Goal: Task Accomplishment & Management: Use online tool/utility

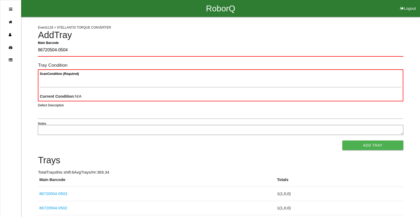
type Barcode "86720504-0504"
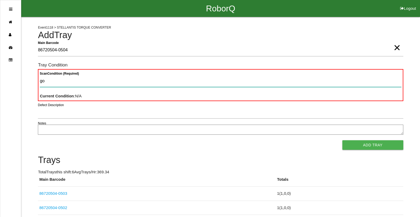
type Condition "goo"
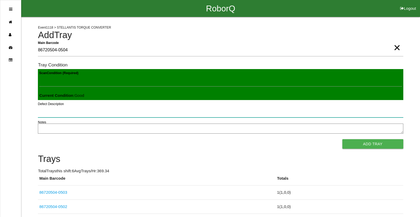
click at [343, 140] on button "Add Tray" at bounding box center [373, 145] width 61 height 10
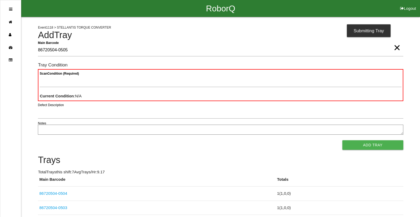
type Barcode "86720504-0505"
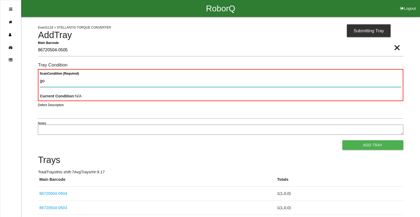
type Condition "goo"
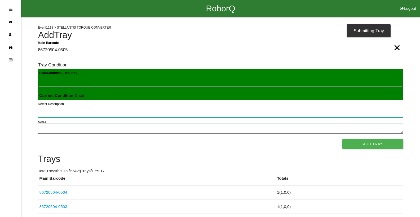
click at [343, 140] on button "Add Tray" at bounding box center [373, 145] width 61 height 10
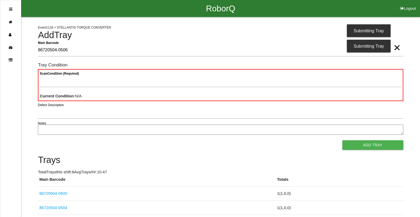
type Barcode "86720504-0506"
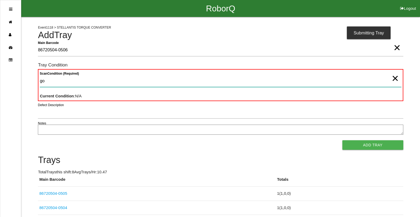
type Condition "goo"
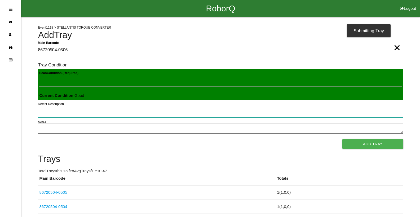
click at [343, 140] on button "Add Tray" at bounding box center [373, 145] width 61 height 10
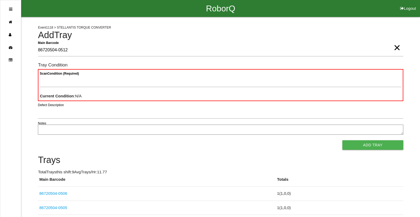
type Barcode "86720504-0512"
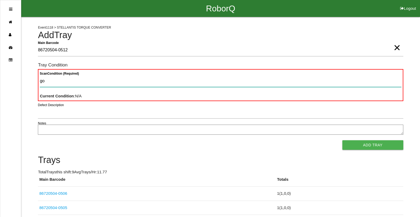
type Condition "goo"
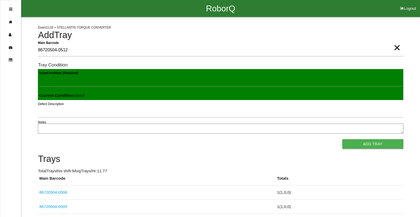
click at [343, 140] on button "Add Tray" at bounding box center [373, 145] width 61 height 10
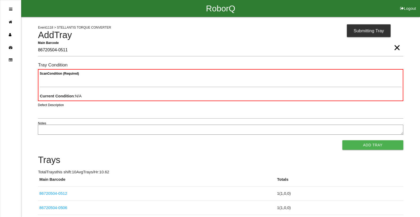
type Barcode "86720504-0511"
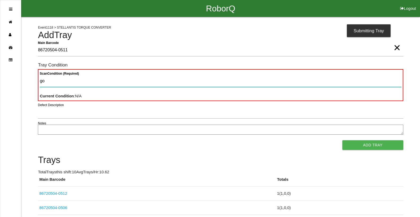
type Condition "goo"
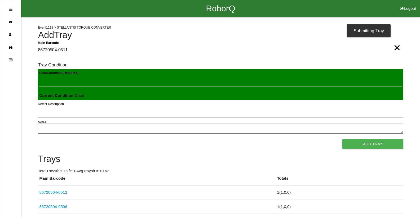
click at [343, 140] on button "Add Tray" at bounding box center [373, 145] width 61 height 10
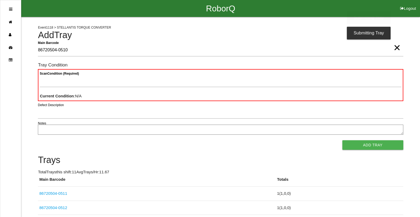
type Barcode "86720504-0510"
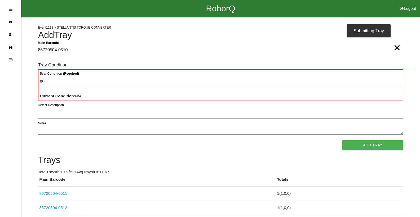
type Condition "goo"
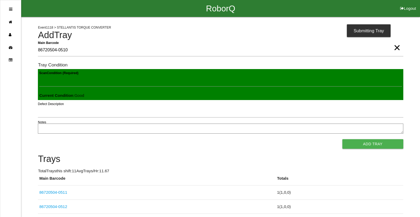
click at [343, 140] on button "Add Tray" at bounding box center [373, 145] width 61 height 10
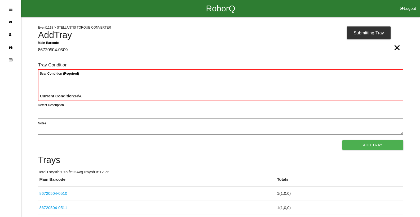
type Barcode "86720504-0509"
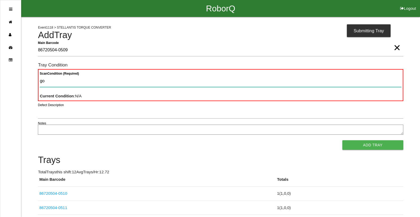
type Condition "goo"
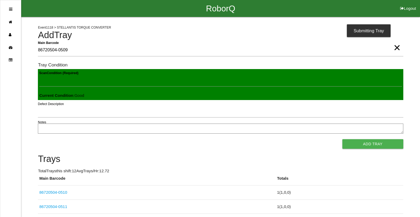
click at [343, 140] on button "Add Tray" at bounding box center [373, 145] width 61 height 10
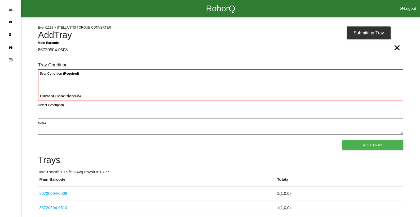
type Barcode "86720504-0508"
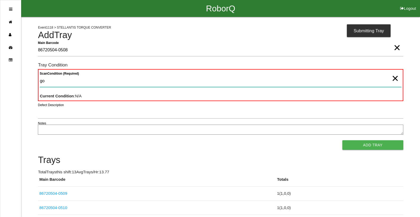
type Condition "goo"
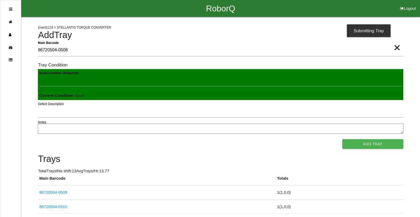
click at [343, 140] on button "Add Tray" at bounding box center [373, 145] width 61 height 10
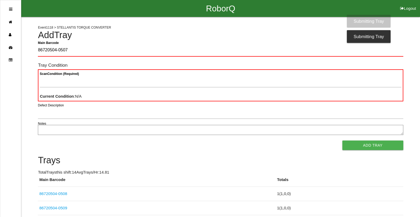
type Barcode "86720504-0507"
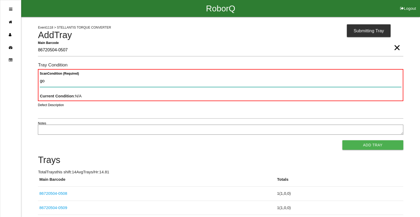
type Condition "goo"
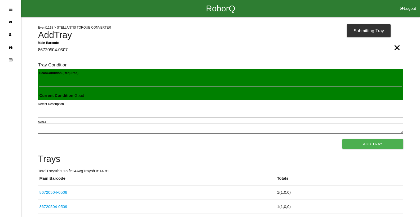
click at [343, 140] on button "Add Tray" at bounding box center [373, 145] width 61 height 10
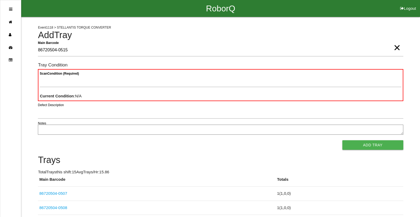
type Barcode "86720504-0515"
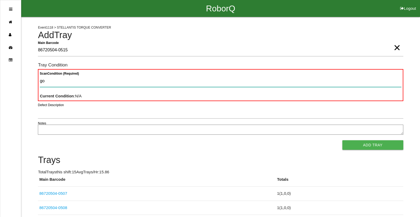
type Condition "goo"
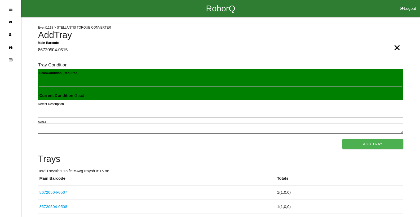
click at [343, 140] on button "Add Tray" at bounding box center [373, 145] width 61 height 10
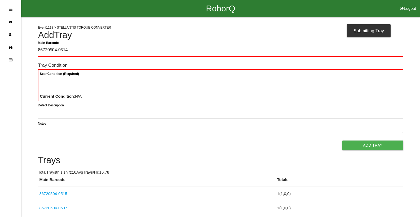
type Barcode "86720504-0514"
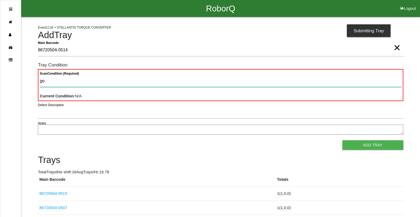
type Condition "goo"
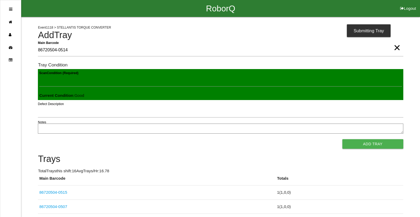
click at [343, 140] on button "Add Tray" at bounding box center [373, 145] width 61 height 10
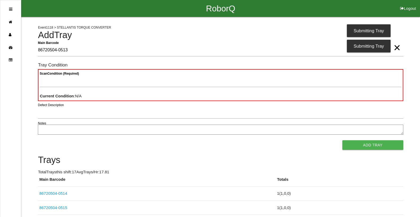
type Barcode "86720504-0513"
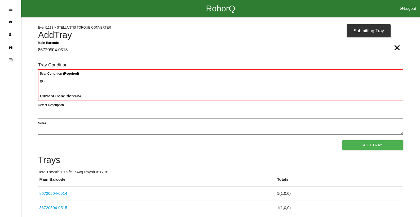
type Condition "goo"
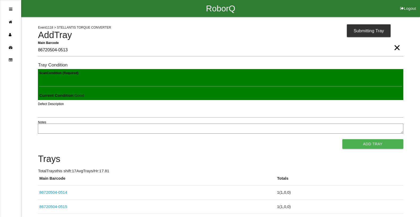
click at [343, 140] on button "Add Tray" at bounding box center [373, 145] width 61 height 10
